Goal: Check status: Check status

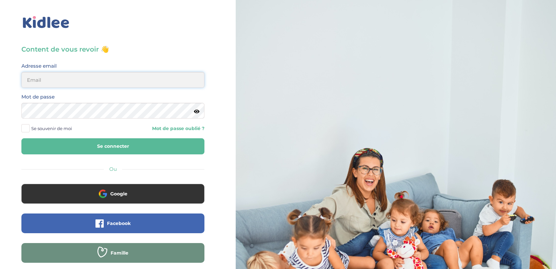
click at [98, 83] on input "email" at bounding box center [112, 80] width 183 height 16
type input "charlesguillemaud@gmail.com"
click at [21, 139] on button "Se connecter" at bounding box center [112, 147] width 183 height 16
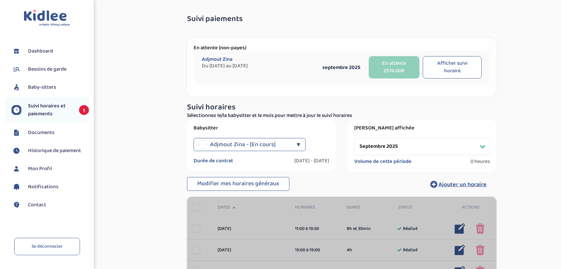
select select "septembre 2025"
